Goal: Transaction & Acquisition: Purchase product/service

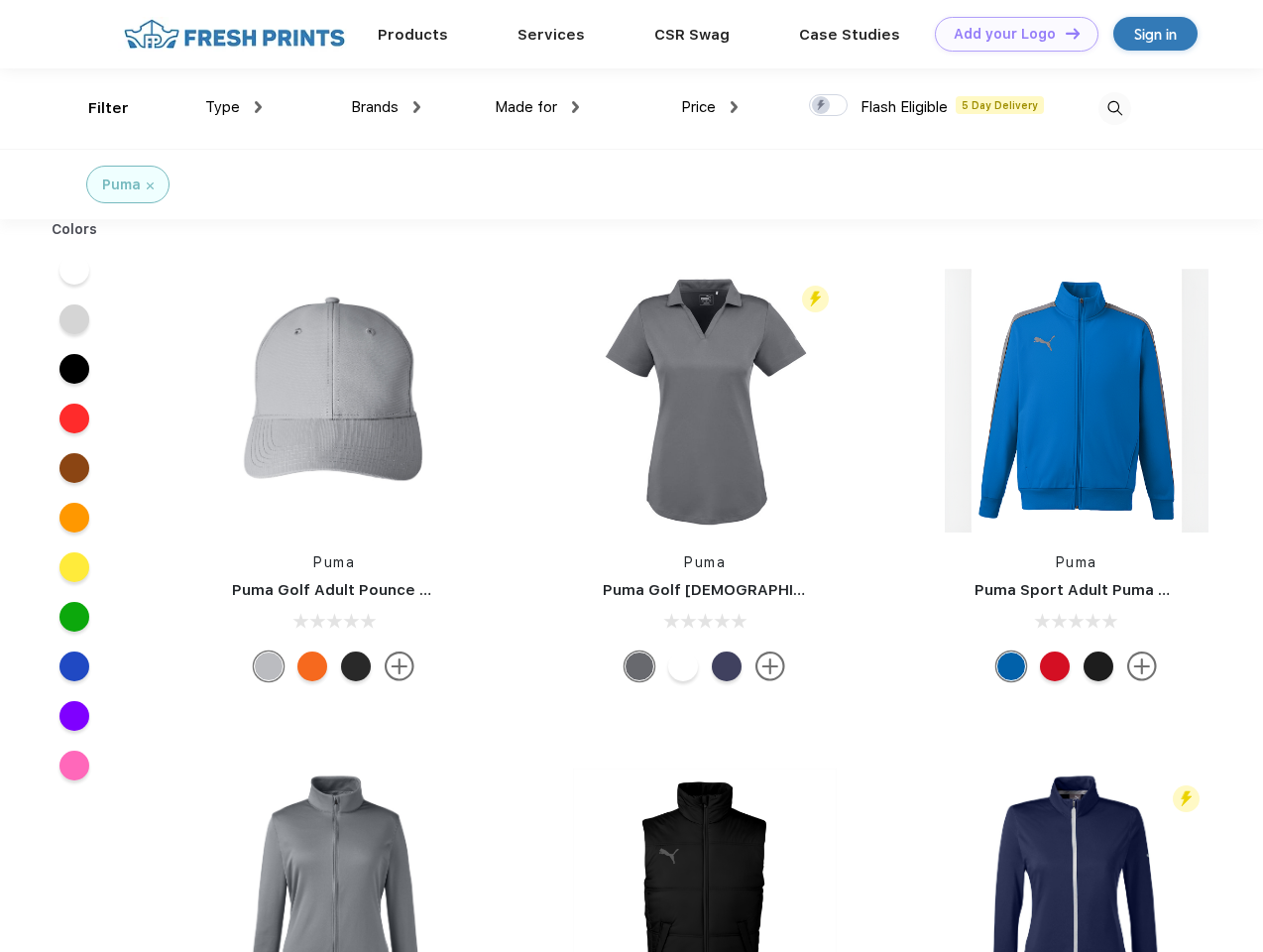
scroll to position [1, 0]
click at [1009, 34] on link "Add your Logo Design Tool" at bounding box center [1017, 34] width 164 height 35
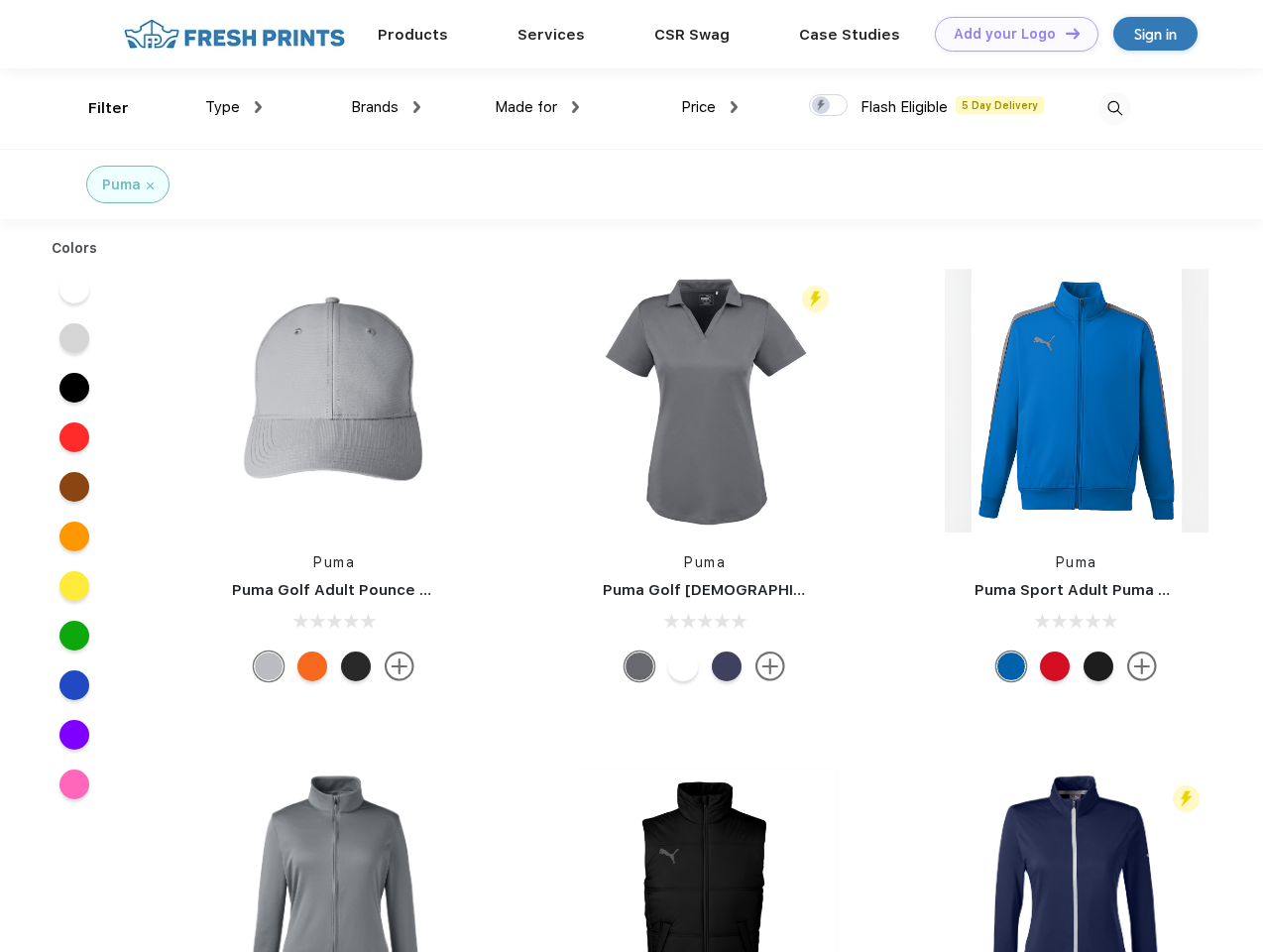
click at [0, 0] on div "Design Tool" at bounding box center [0, 0] width 0 height 0
click at [1064, 33] on link "Add your Logo Design Tool" at bounding box center [1017, 34] width 164 height 35
click at [95, 108] on div "Filter" at bounding box center [108, 108] width 41 height 23
click at [234, 107] on span "Type" at bounding box center [222, 107] width 35 height 18
click at [386, 107] on span "Brands" at bounding box center [375, 107] width 48 height 18
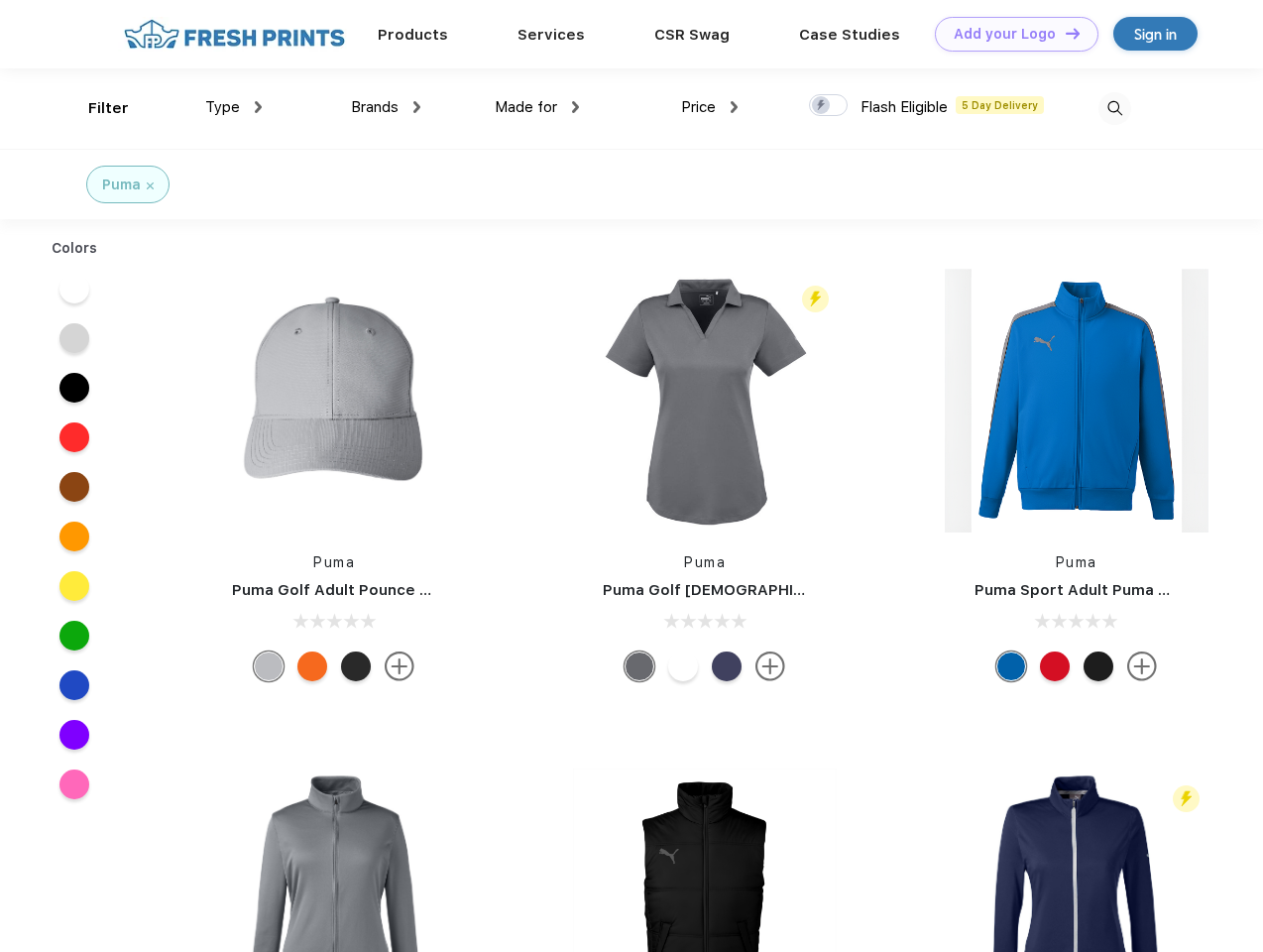
click at [538, 107] on span "Made for" at bounding box center [526, 107] width 63 height 18
click at [710, 107] on span "Price" at bounding box center [698, 107] width 35 height 18
click at [829, 106] on div at bounding box center [828, 105] width 39 height 22
click at [822, 106] on input "checkbox" at bounding box center [815, 99] width 13 height 13
click at [1115, 108] on img at bounding box center [1115, 108] width 33 height 33
